Goal: Information Seeking & Learning: Check status

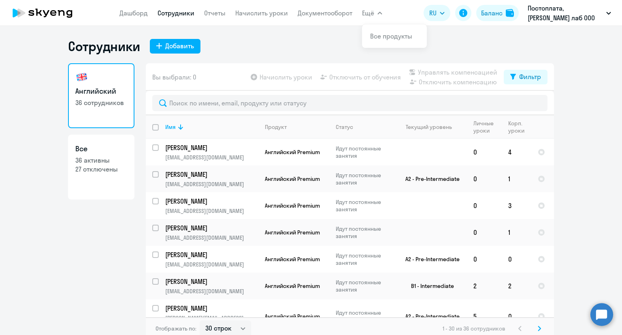
select select "30"
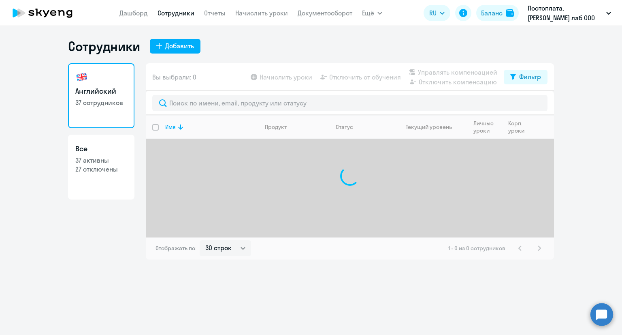
select select "30"
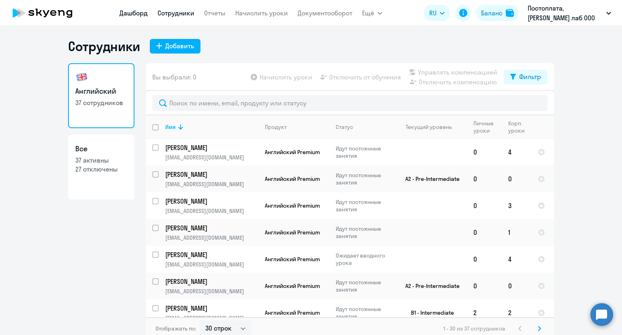
click at [138, 13] on link "Дашборд" at bounding box center [133, 13] width 28 height 8
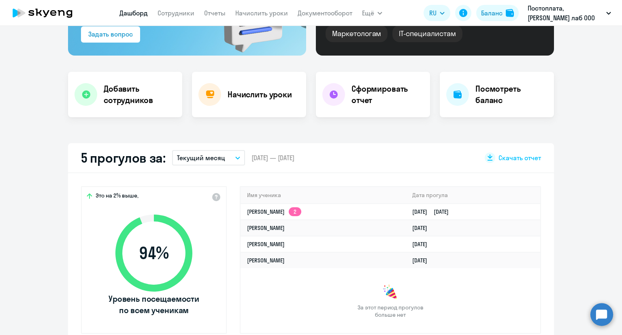
scroll to position [122, 0]
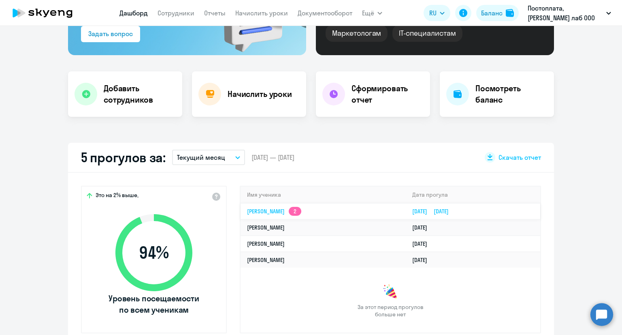
click at [293, 215] on app-skyeng-badge "2" at bounding box center [295, 211] width 13 height 9
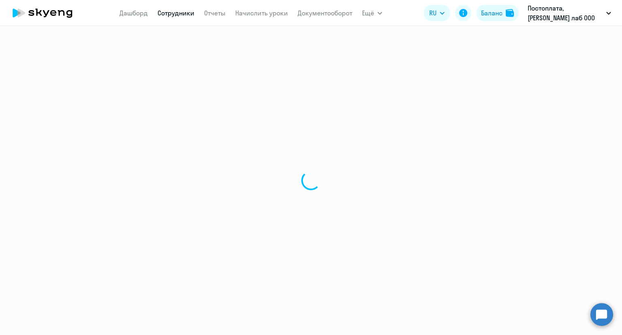
select select "english"
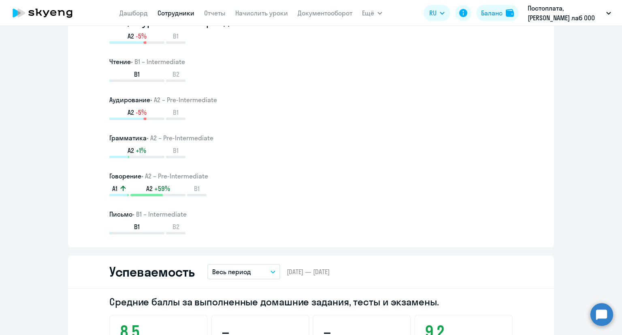
scroll to position [608, 0]
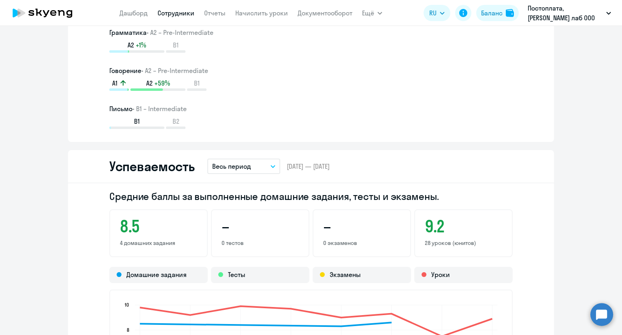
scroll to position [596, 0]
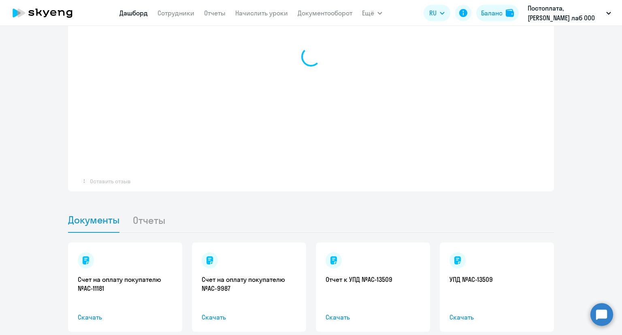
select select "30"
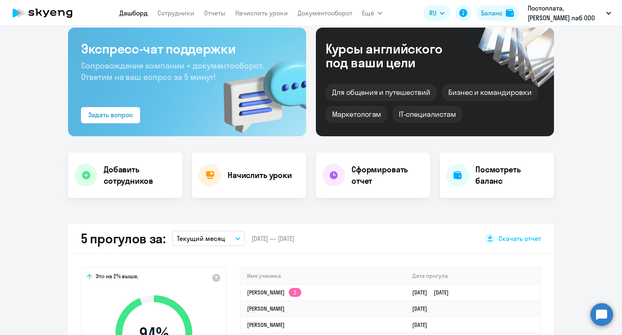
scroll to position [122, 0]
